Goal: Task Accomplishment & Management: Manage account settings

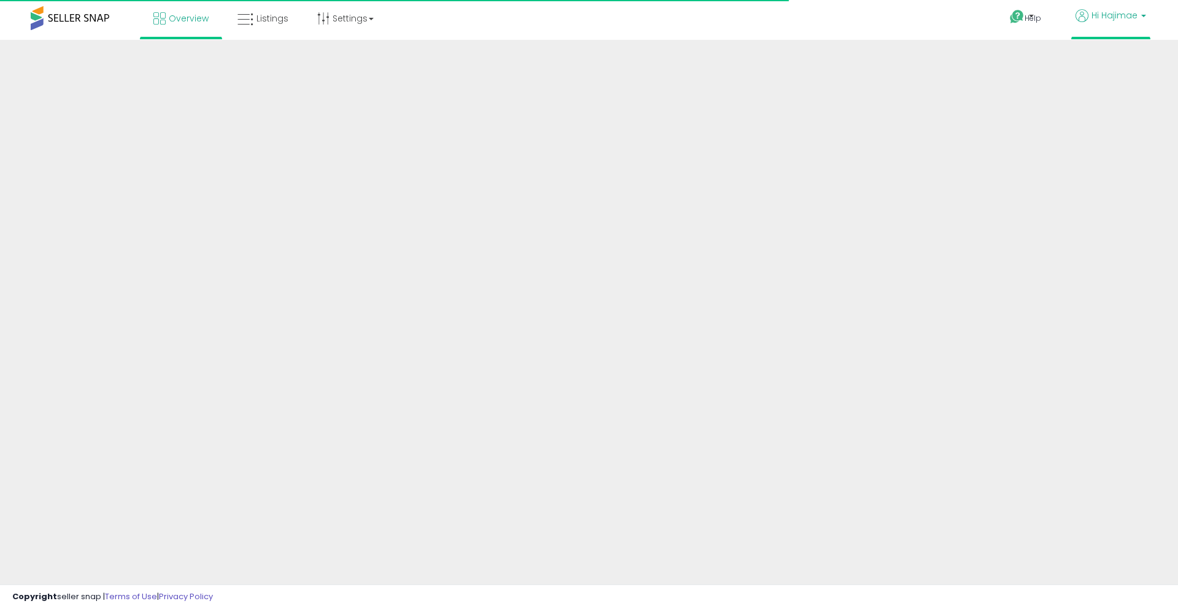
click at [1120, 16] on span "Hi Hajimae" at bounding box center [1115, 15] width 46 height 12
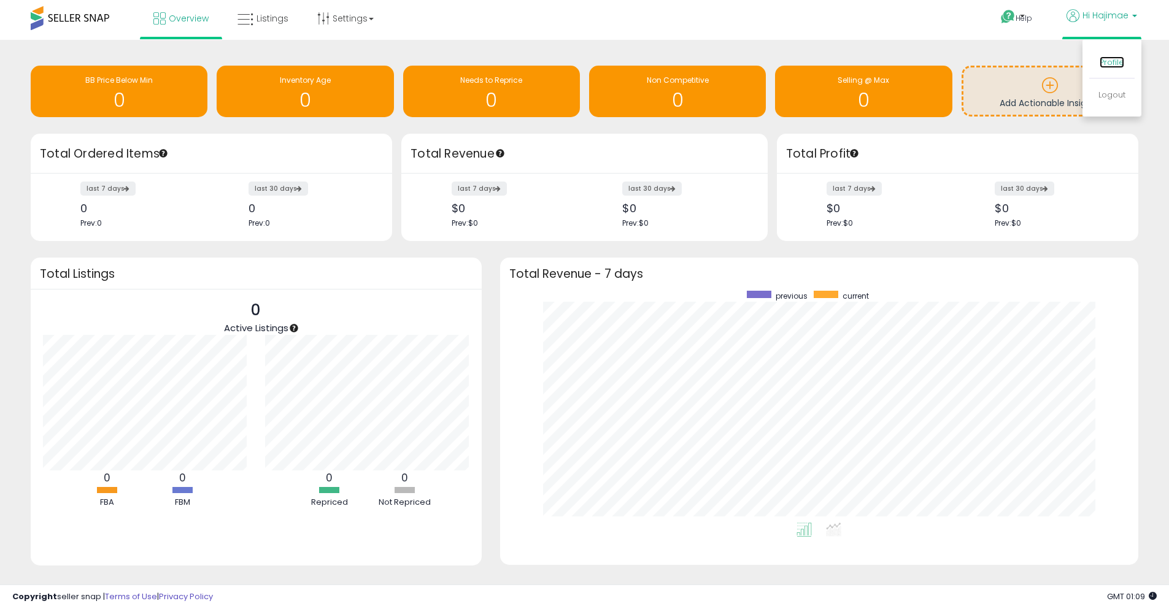
click at [1120, 63] on link "Profile" at bounding box center [1112, 62] width 25 height 12
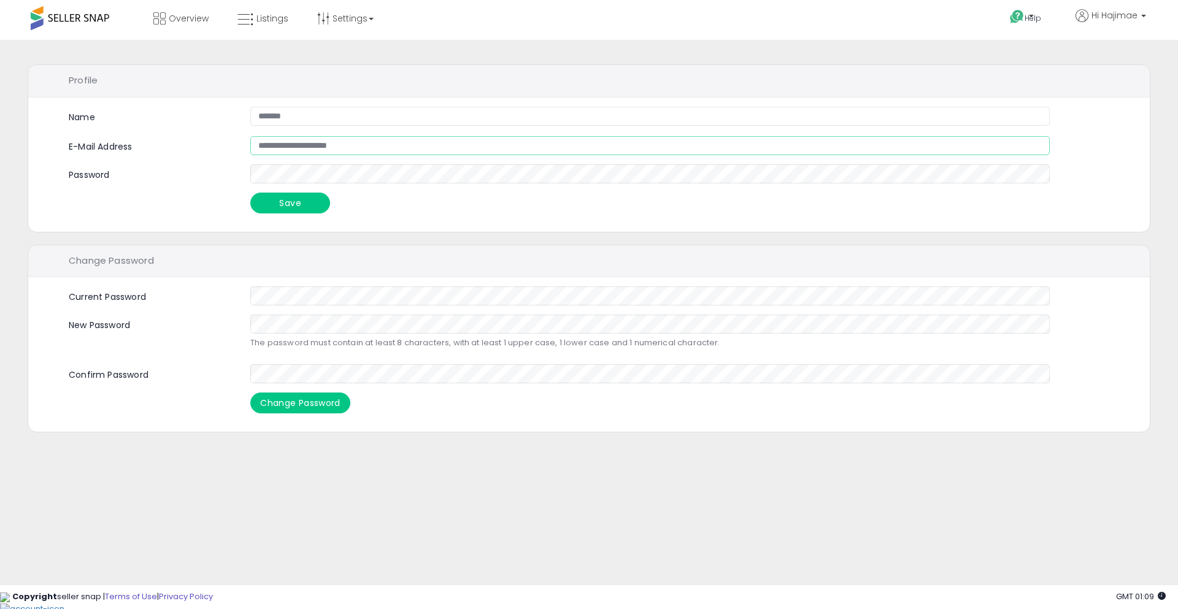
click at [335, 147] on input "**********" at bounding box center [650, 145] width 800 height 19
click at [355, 482] on div "**********" at bounding box center [589, 306] width 1166 height 509
click at [1127, 17] on span "Hi Hajimae" at bounding box center [1115, 15] width 46 height 12
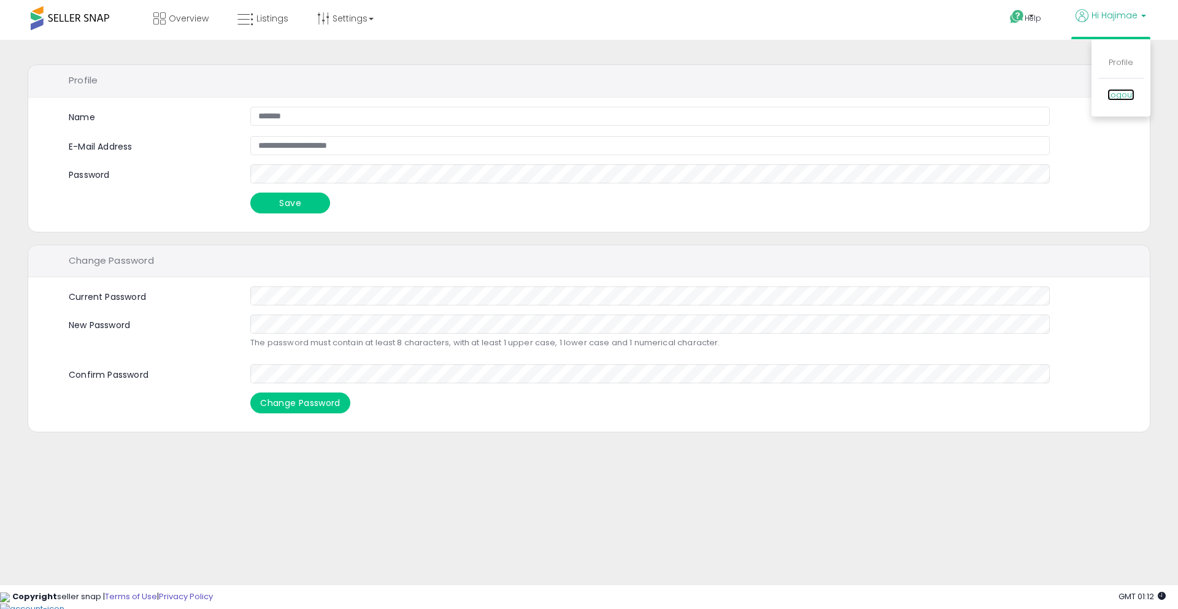
click at [1120, 91] on link "Logout" at bounding box center [1121, 95] width 27 height 12
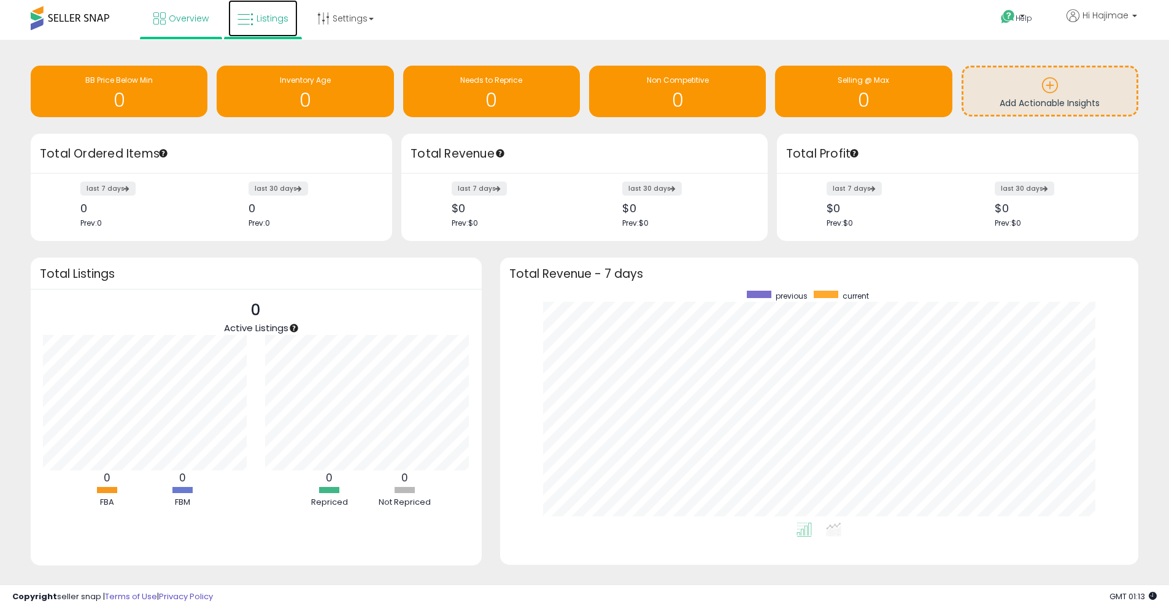
click at [281, 12] on link "Listings" at bounding box center [262, 18] width 69 height 37
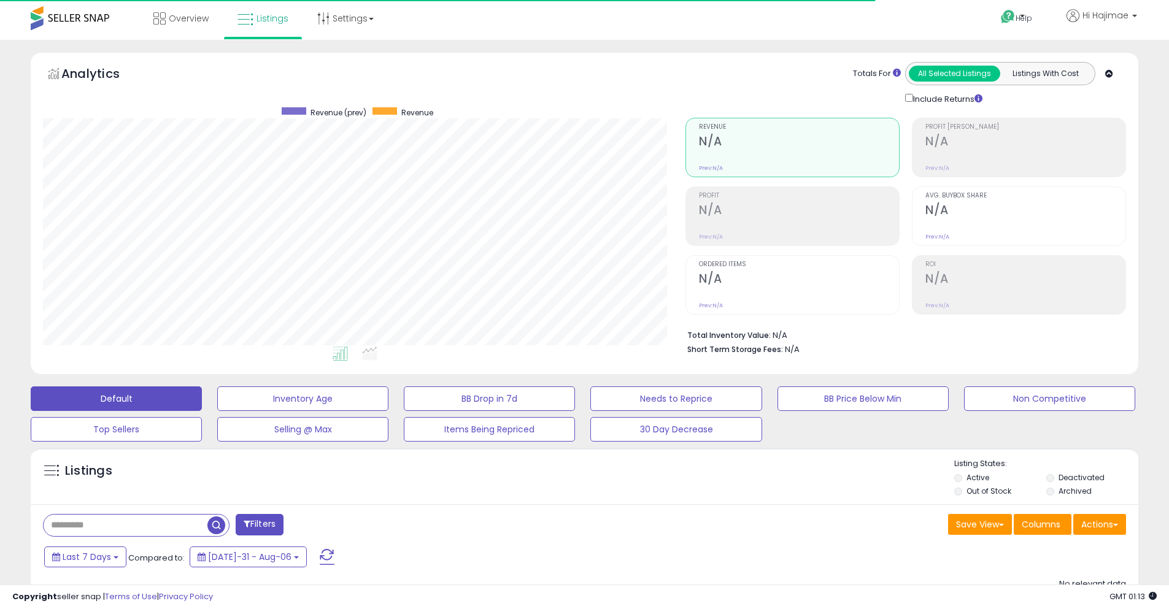
scroll to position [252, 643]
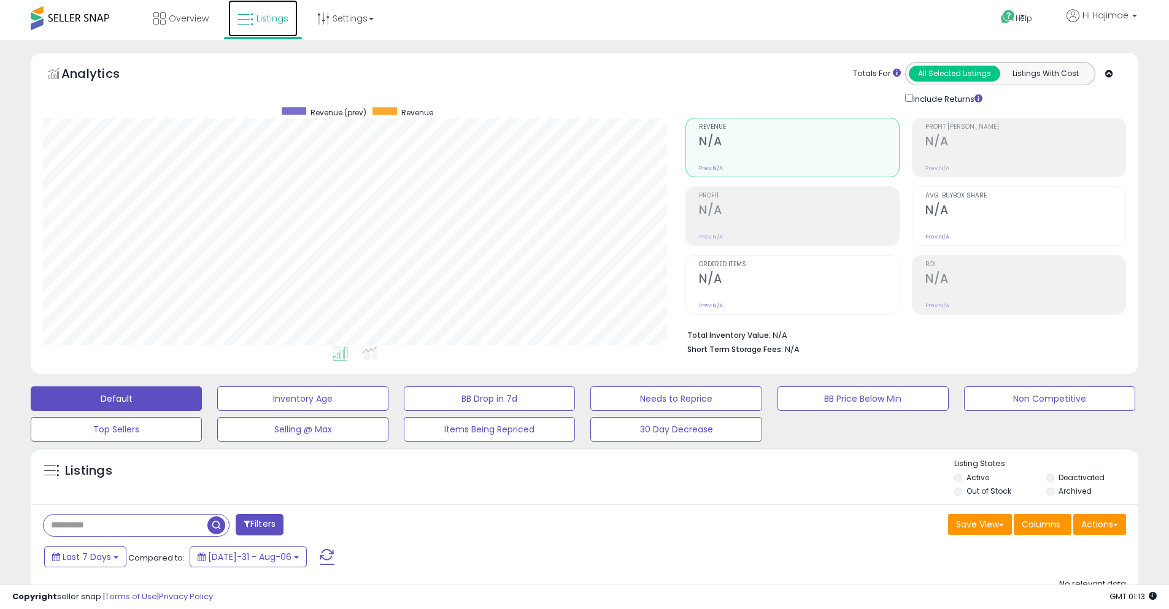
click at [281, 12] on link "Listings" at bounding box center [262, 18] width 69 height 37
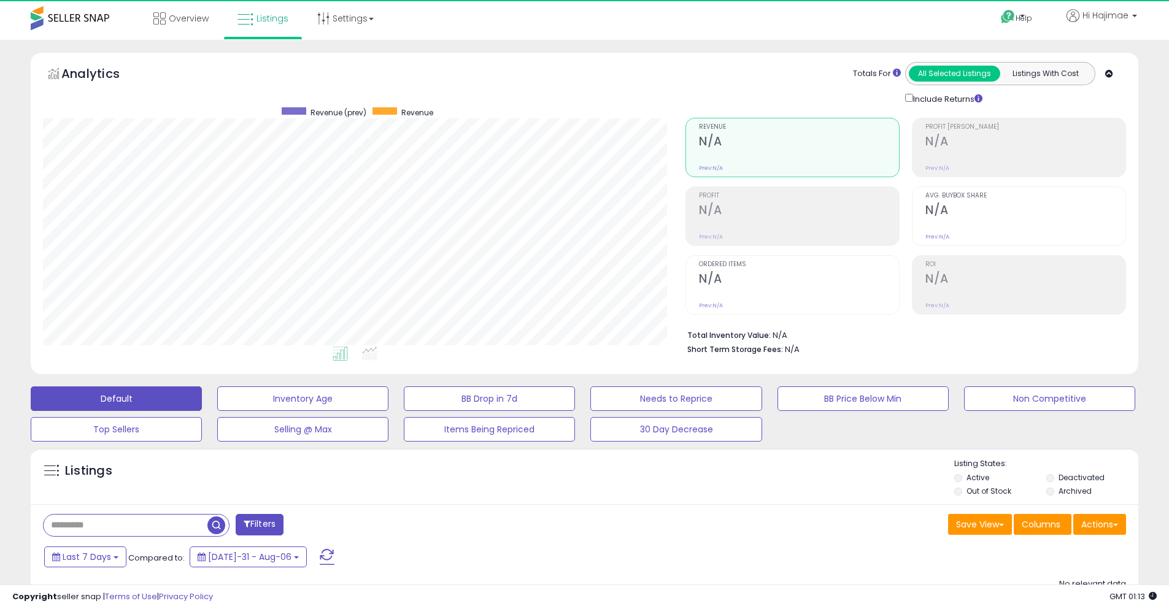
scroll to position [252, 643]
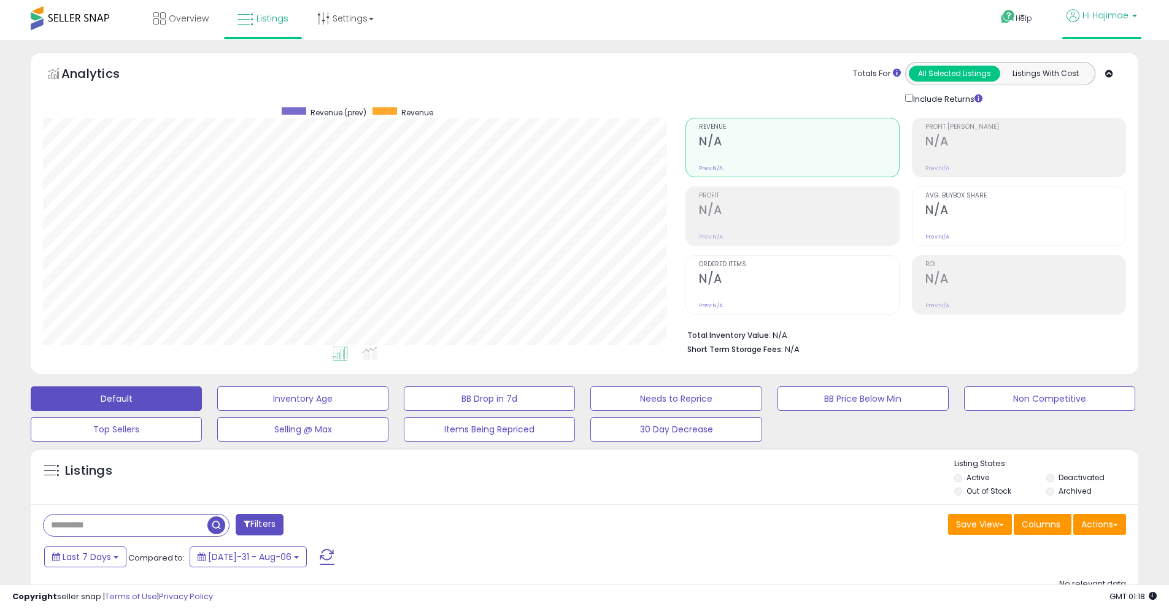
click at [1133, 15] on b at bounding box center [1134, 19] width 5 height 9
click at [1025, 22] on span "Help" at bounding box center [1024, 18] width 17 height 10
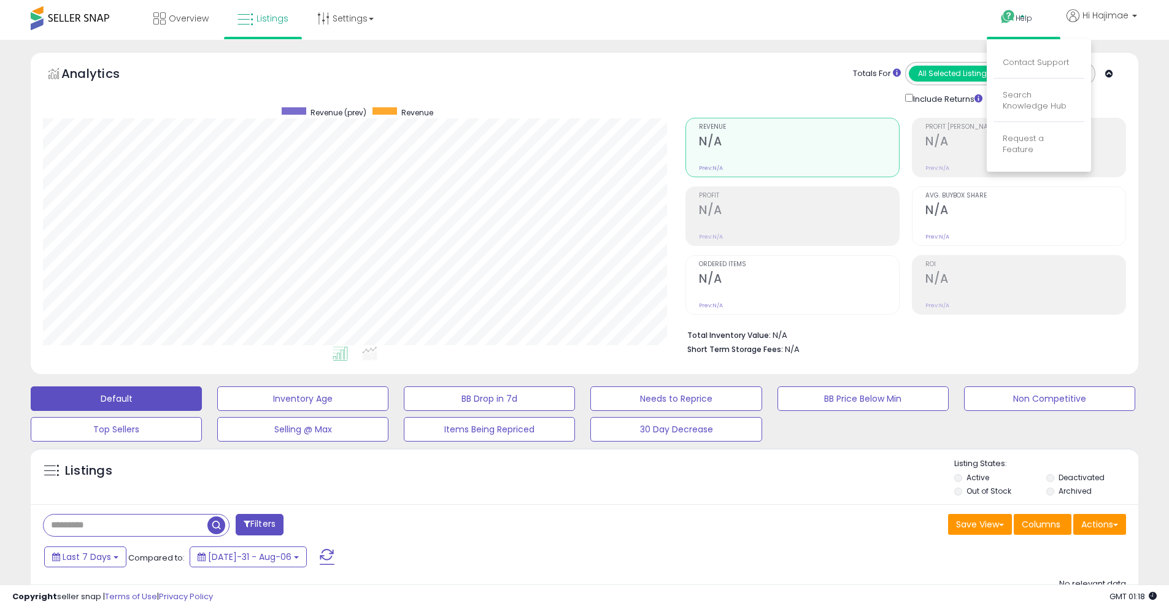
click at [68, 20] on span at bounding box center [70, 18] width 79 height 24
click at [80, 15] on span at bounding box center [70, 18] width 79 height 24
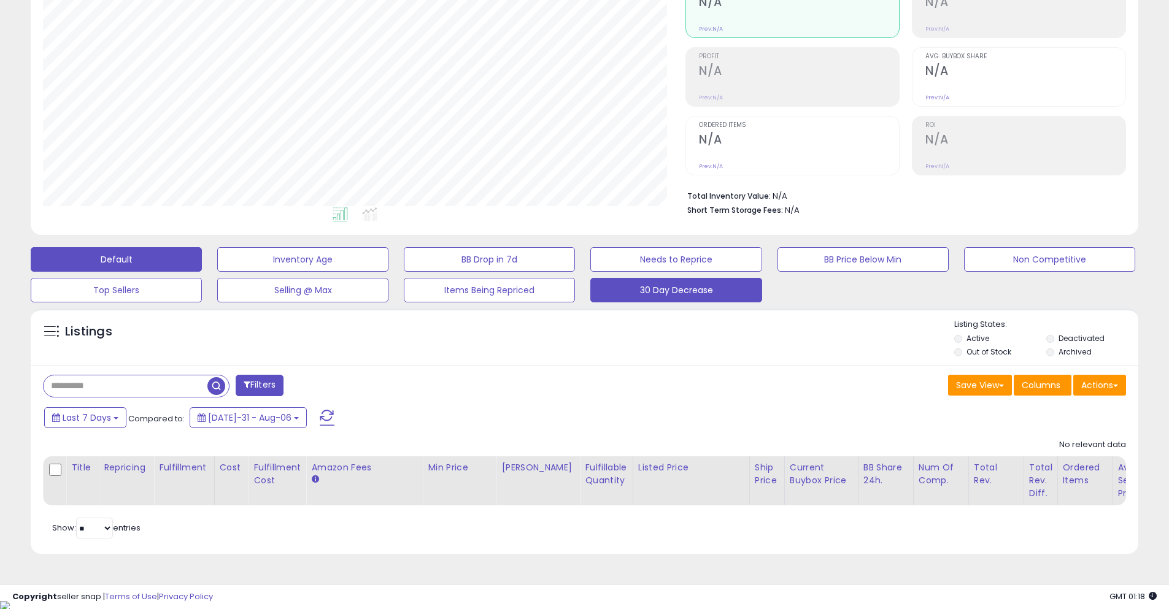
scroll to position [0, 0]
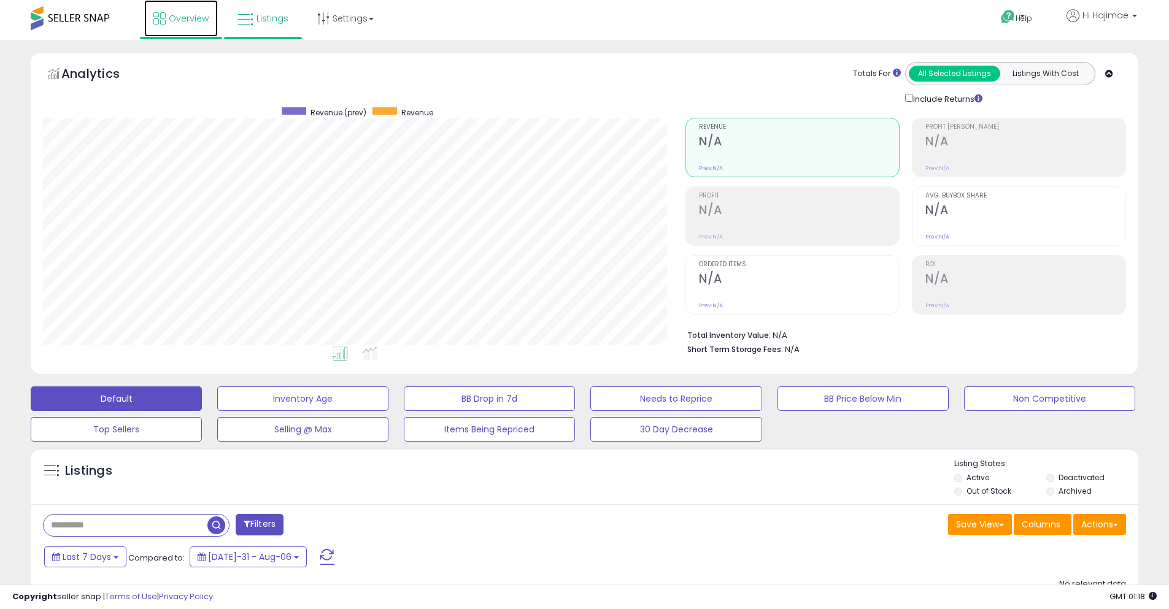
click at [177, 24] on span "Overview" at bounding box center [189, 18] width 40 height 12
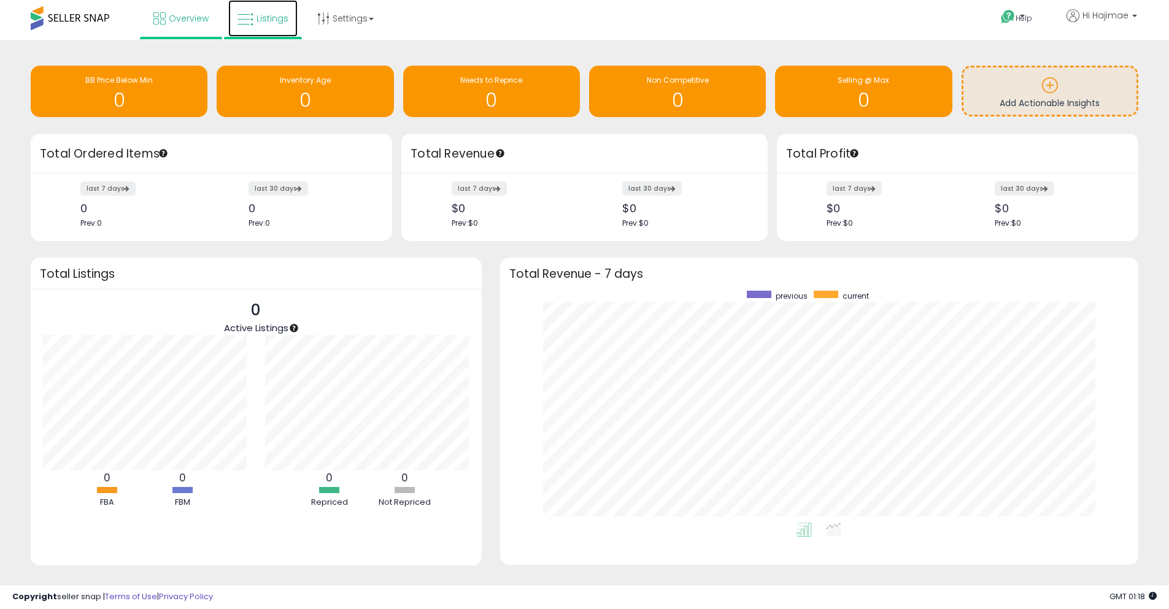
click at [266, 31] on link "Listings" at bounding box center [262, 18] width 69 height 37
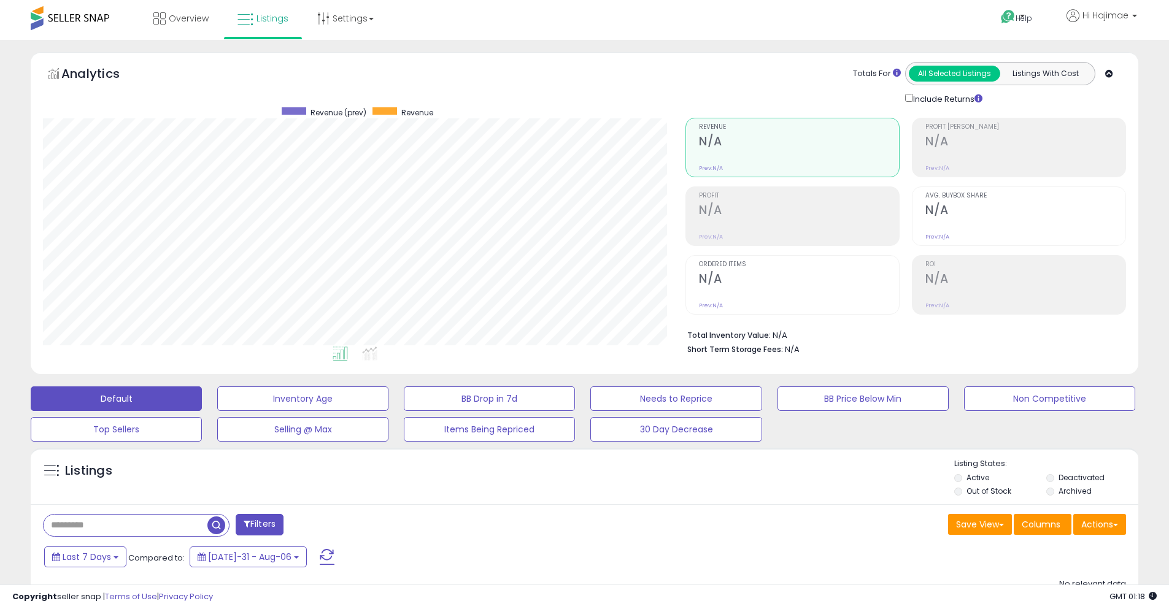
scroll to position [252, 643]
click at [351, 25] on link "Settings" at bounding box center [345, 18] width 75 height 37
click at [336, 68] on link "Store settings" at bounding box center [347, 62] width 55 height 12
